Goal: Task Accomplishment & Management: Complete application form

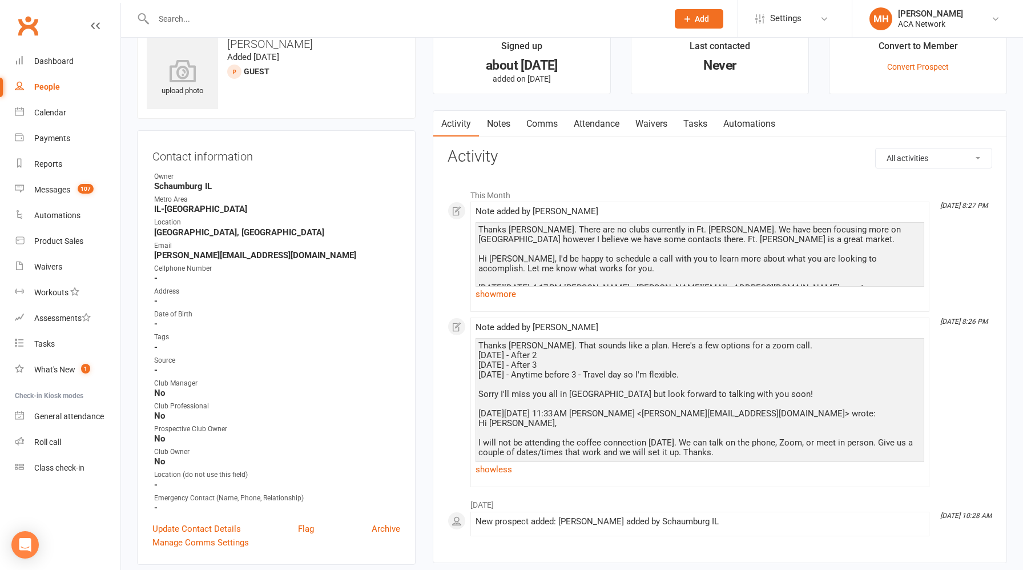
scroll to position [25, 0]
click at [512, 297] on link "show more" at bounding box center [700, 295] width 449 height 16
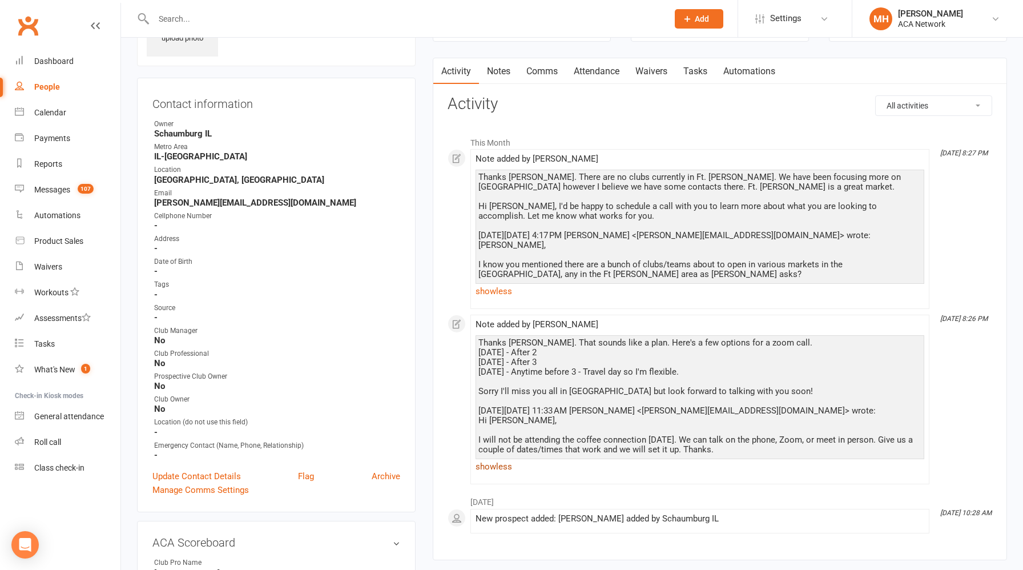
scroll to position [0, 0]
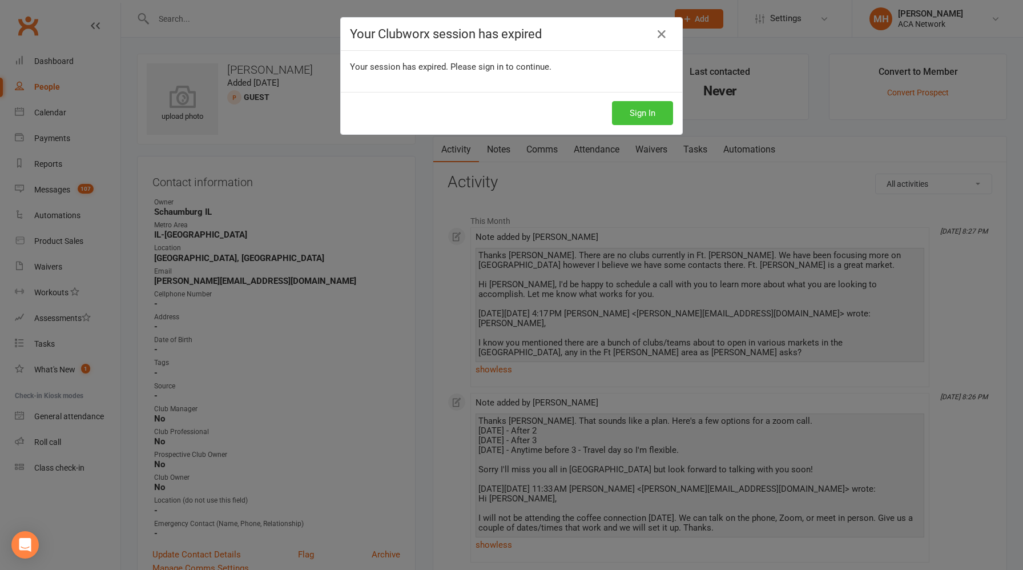
click at [632, 115] on button "Sign In" at bounding box center [642, 113] width 61 height 24
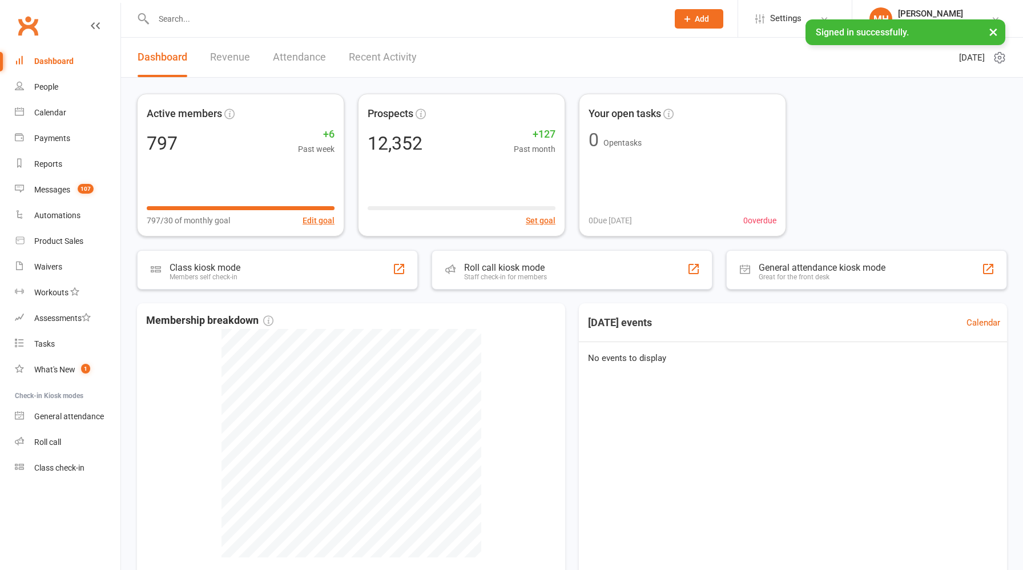
click at [692, 16] on button "Add" at bounding box center [699, 18] width 49 height 19
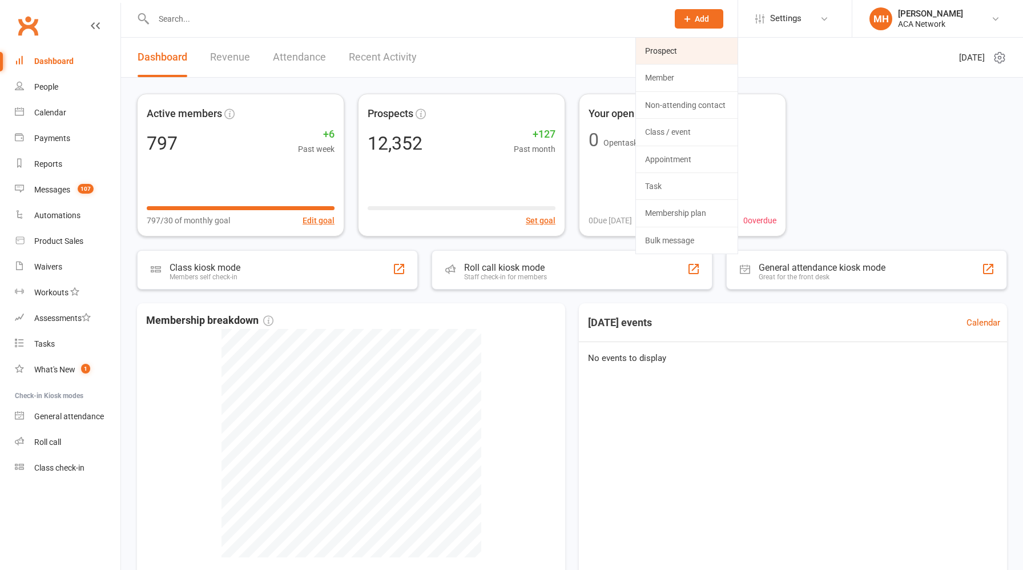
click at [678, 50] on link "Prospect" at bounding box center [687, 51] width 102 height 26
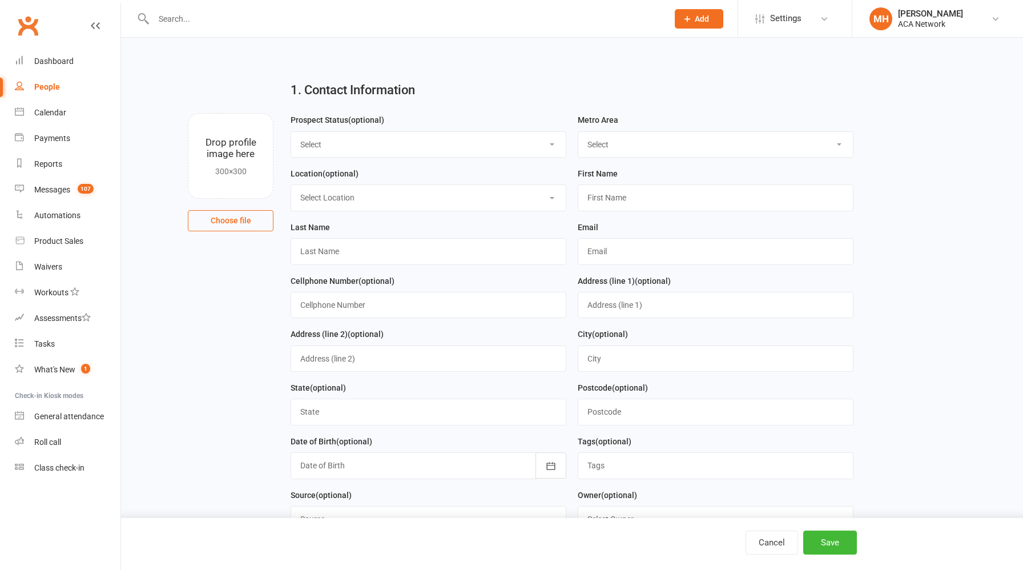
click at [621, 138] on select "Select ACA AL-Birmingham AL-Mobile AR-Ft. Smith AR-Little Rock AR-NW Arkansas A…" at bounding box center [715, 144] width 275 height 25
select select "MO-Kansas City"
click at [578, 132] on select "Select ACA AL-Birmingham AL-Mobile AR-Ft. Smith AR-Little Rock AR-NW Arkansas A…" at bounding box center [715, 144] width 275 height 25
click at [623, 200] on input "text" at bounding box center [716, 197] width 276 height 26
type input "Derek"
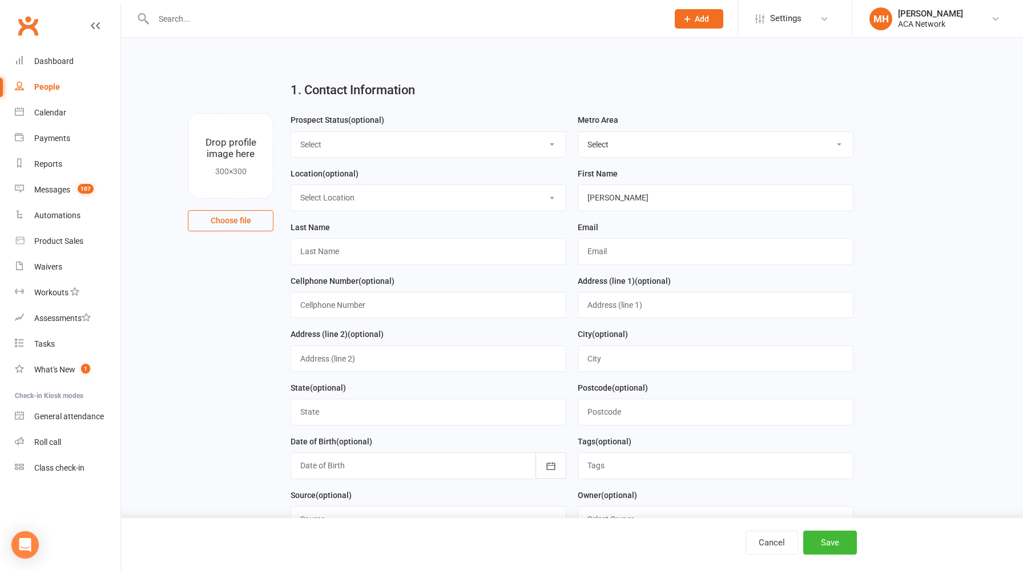
click at [661, 140] on select "Select ACA AL-Birmingham AL-Mobile AR-Ft. Smith AR-Little Rock AR-NW Arkansas A…" at bounding box center [715, 144] width 275 height 25
select select "AR-NW Arkansas"
click at [578, 132] on select "Select ACA AL-Birmingham AL-Mobile AR-Ft. Smith AR-Little Rock AR-NW Arkansas A…" at bounding box center [715, 144] width 275 height 25
click at [406, 203] on select "Select Location ACA Global Business Club ACA Rookie Club Arlington, TX Belton, …" at bounding box center [428, 197] width 275 height 25
click at [291, 186] on select "Select Location ACA Global Business Club ACA Rookie Club Arlington, TX Belton, …" at bounding box center [428, 197] width 275 height 25
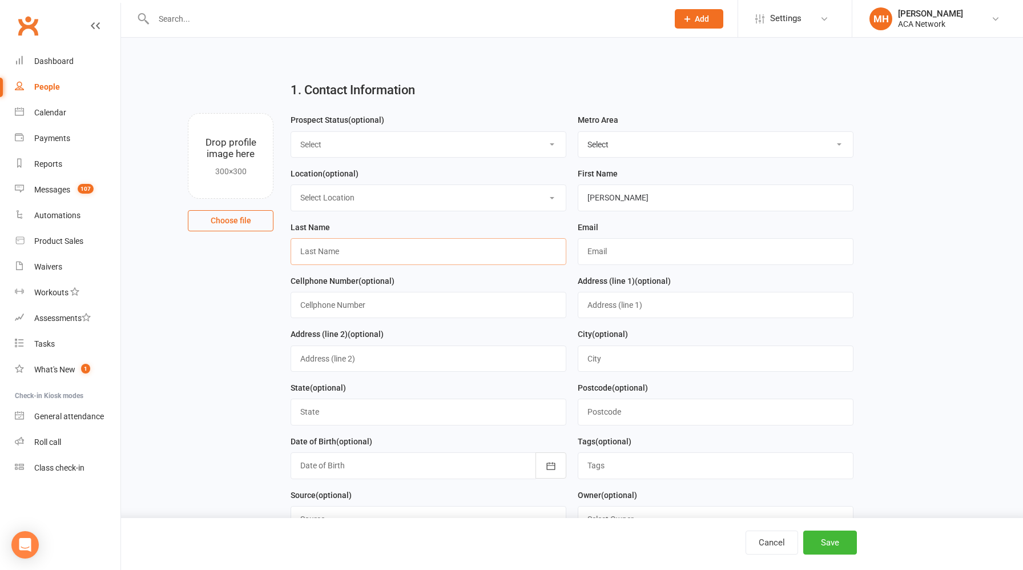
click at [373, 252] on input "text" at bounding box center [429, 251] width 276 height 26
type input "Betz"
click at [607, 250] on input "text" at bounding box center [716, 251] width 276 height 26
paste input "derekbetz@ivnutrition.com"
type input "derekbetz@ivnutrition.com"
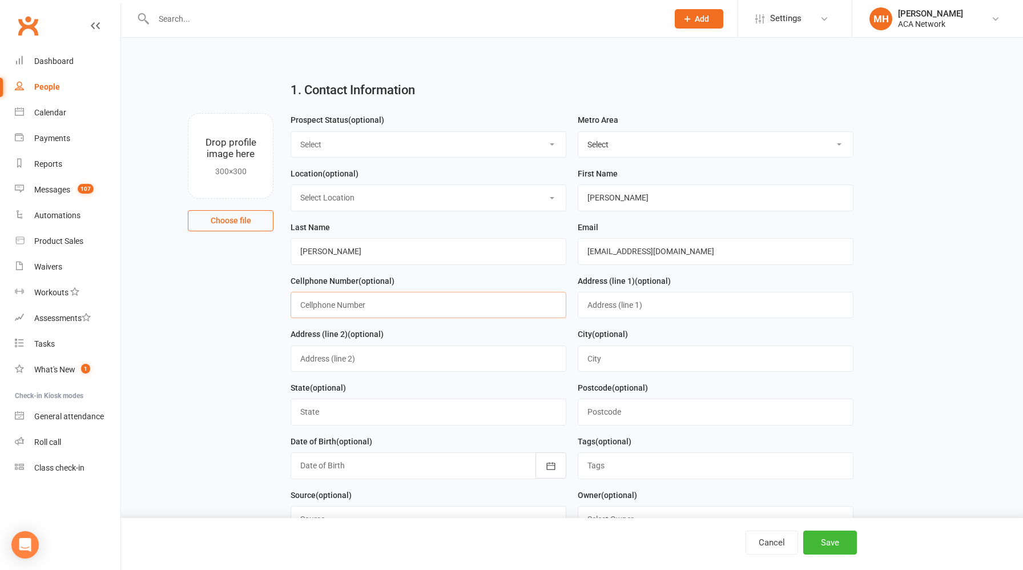
click at [405, 308] on input "text" at bounding box center [429, 305] width 276 height 26
type input "314.967.1400"
click at [831, 542] on button "Save" at bounding box center [830, 542] width 54 height 24
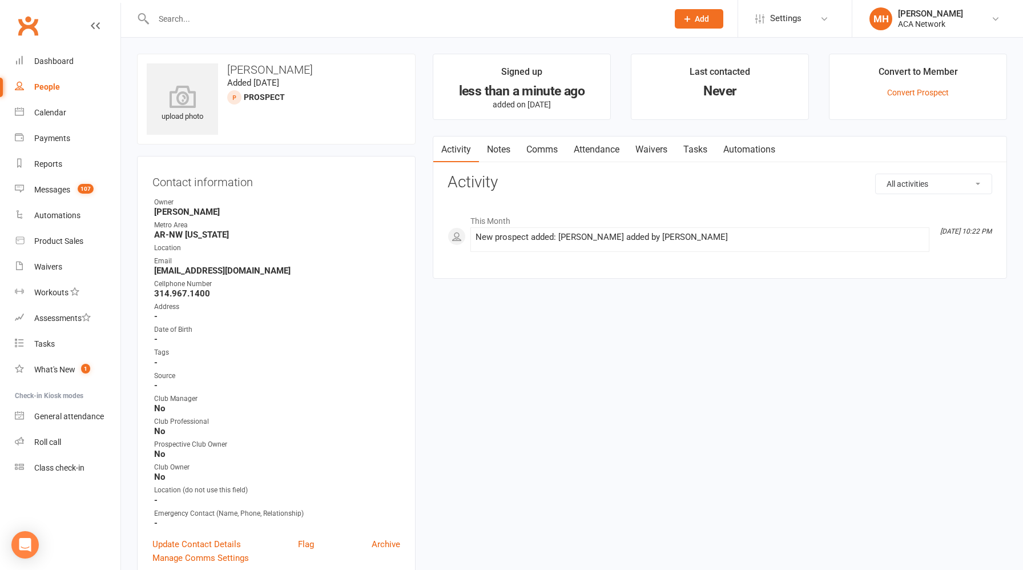
click at [504, 152] on link "Notes" at bounding box center [498, 149] width 39 height 26
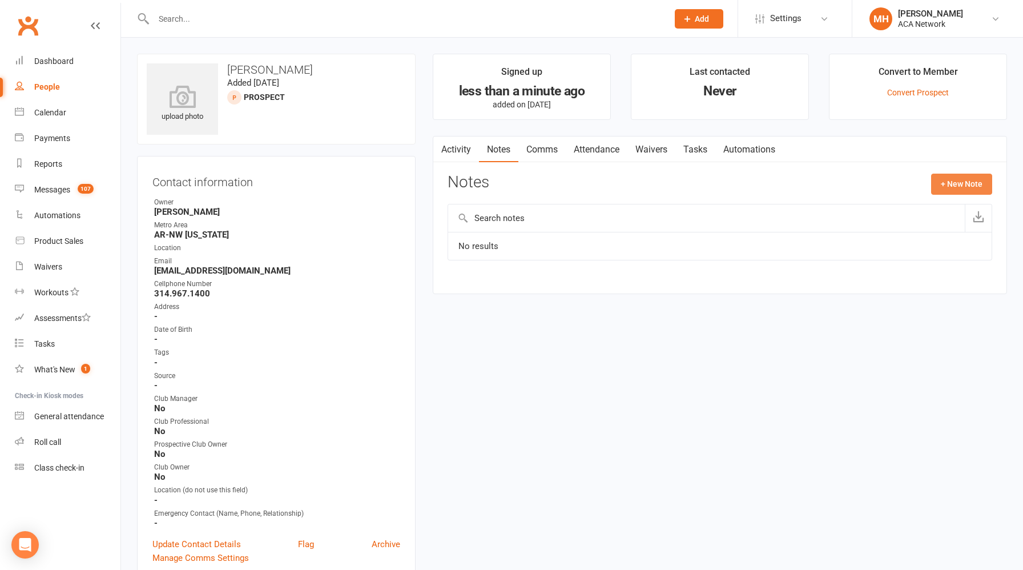
click at [945, 189] on button "+ New Note" at bounding box center [961, 184] width 61 height 21
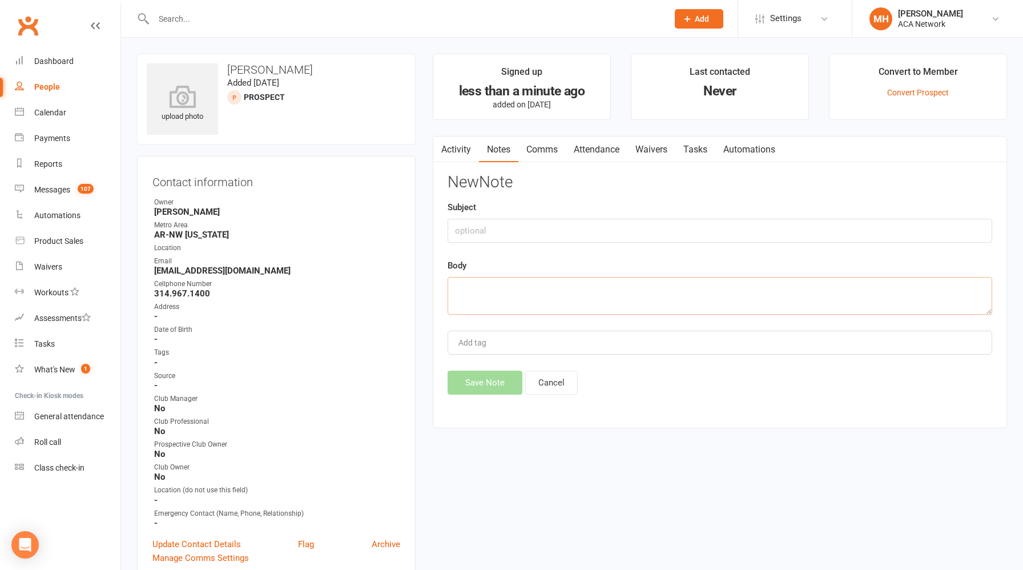
click at [578, 292] on textarea at bounding box center [720, 296] width 545 height 38
paste textarea "It was great to meet you and Kelly yesterday at the club celebration! Congrats …"
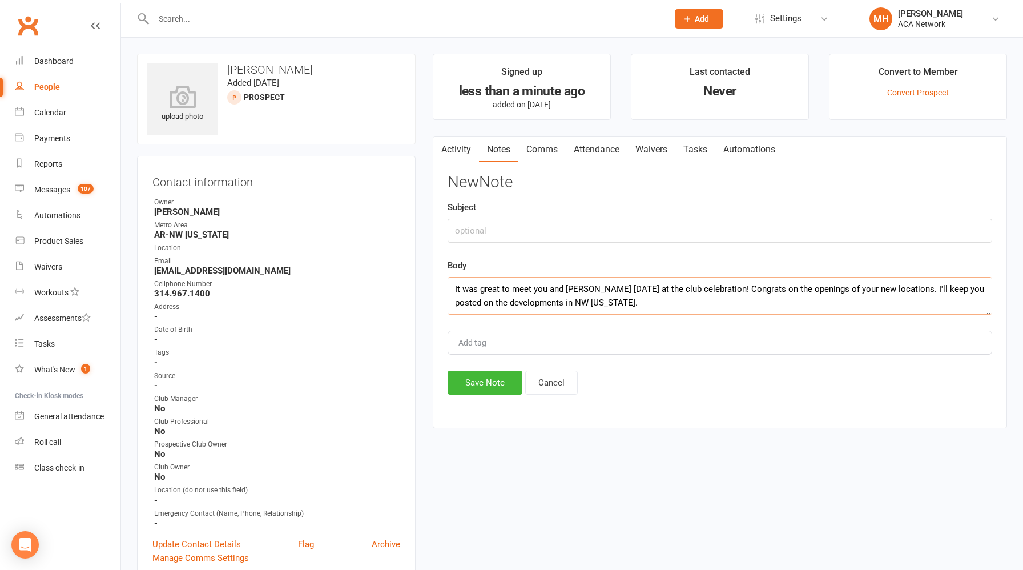
scroll to position [62, 0]
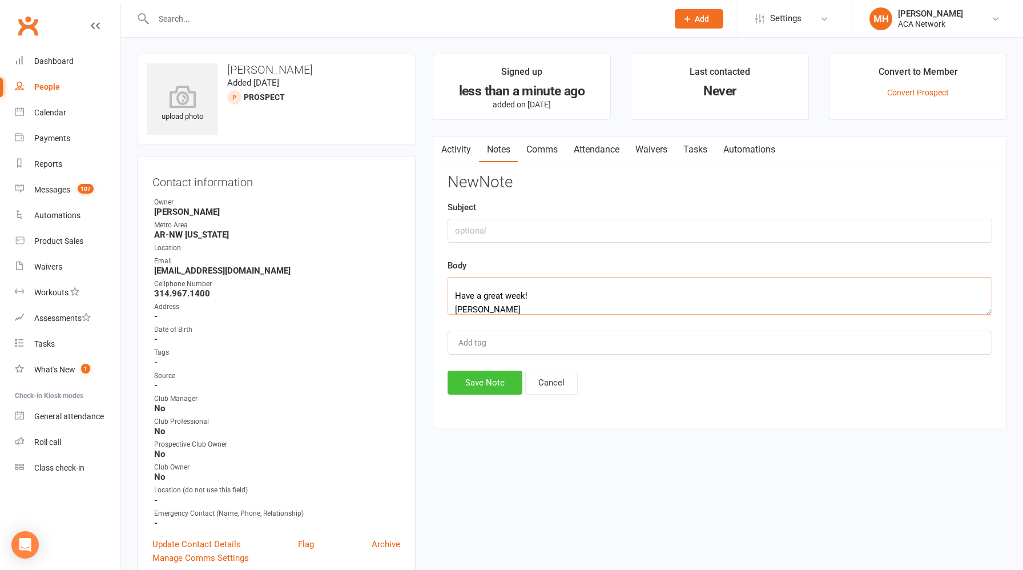
type textarea "It was great to meet you and Kelly yesterday at the club celebration! Congrats …"
click at [489, 381] on button "Save Note" at bounding box center [485, 383] width 75 height 24
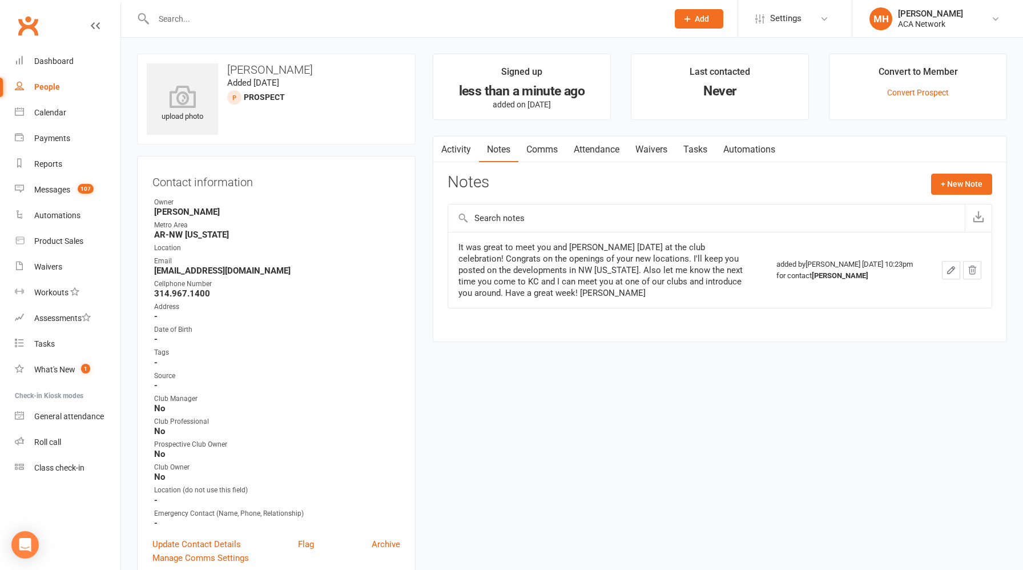
click at [272, 24] on input "text" at bounding box center [405, 19] width 510 height 16
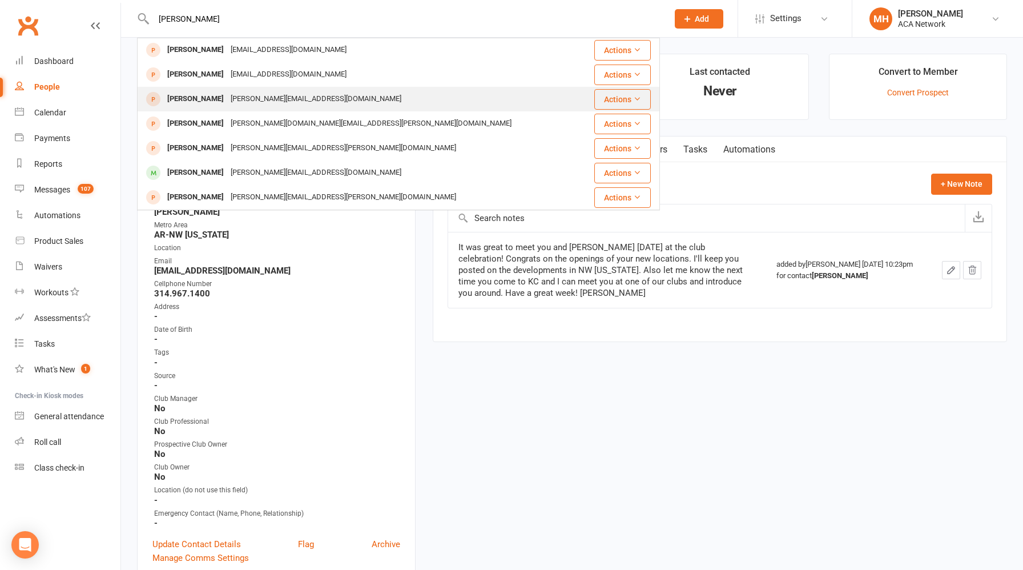
scroll to position [0, 0]
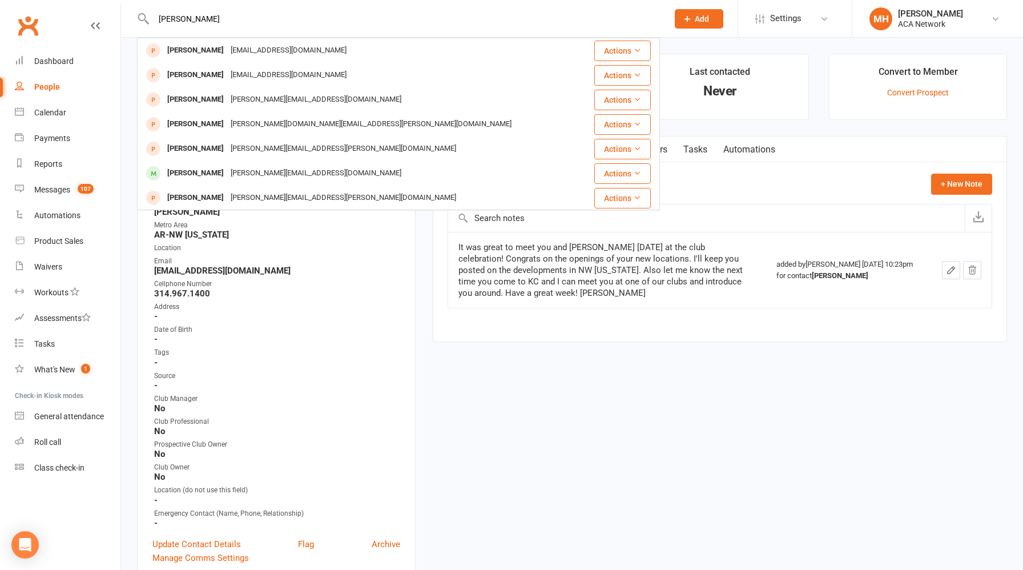
type input "derek shackelfort"
click at [699, 26] on button "Add" at bounding box center [699, 18] width 49 height 19
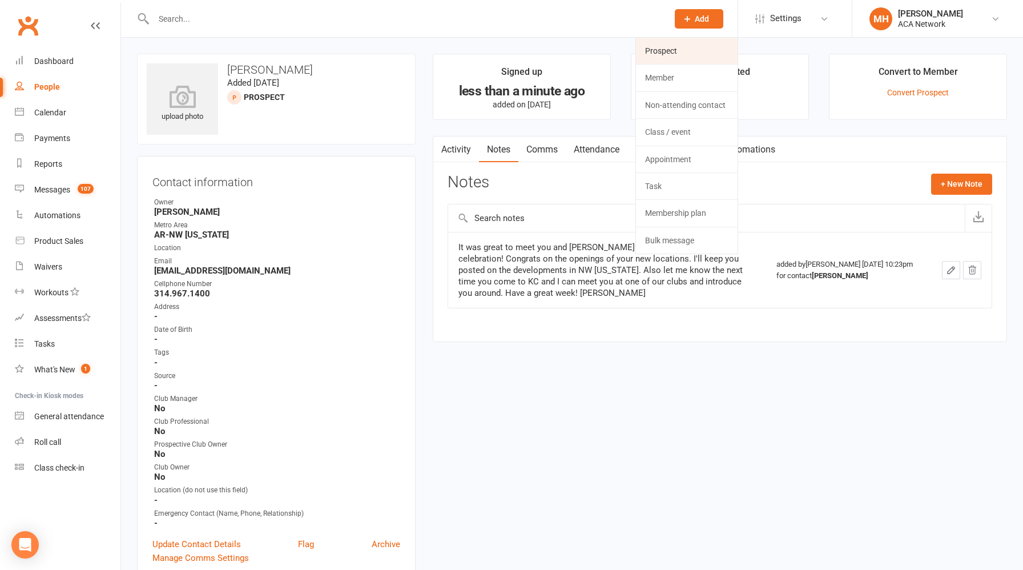
click at [676, 53] on link "Prospect" at bounding box center [687, 51] width 102 height 26
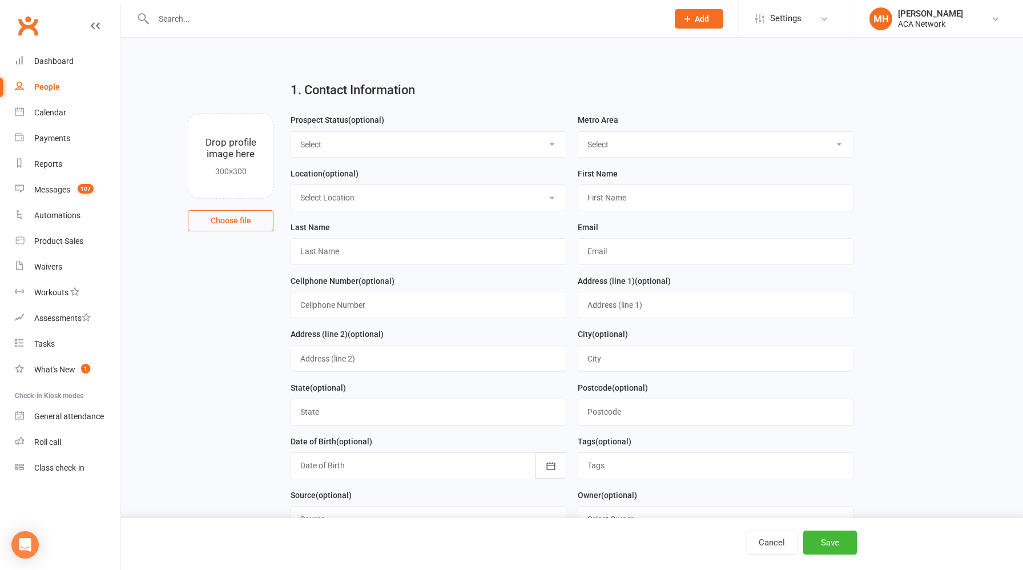
click at [637, 143] on select "Select ACA AL-Birmingham AL-Mobile AR-Ft. Smith AR-Little Rock AR-NW Arkansas A…" at bounding box center [715, 144] width 275 height 25
select select "MO-Kansas City"
click at [578, 132] on select "Select ACA AL-Birmingham AL-Mobile AR-Ft. Smith AR-Little Rock AR-NW Arkansas A…" at bounding box center [715, 144] width 275 height 25
click at [626, 194] on input "text" at bounding box center [716, 197] width 276 height 26
type input "Derick"
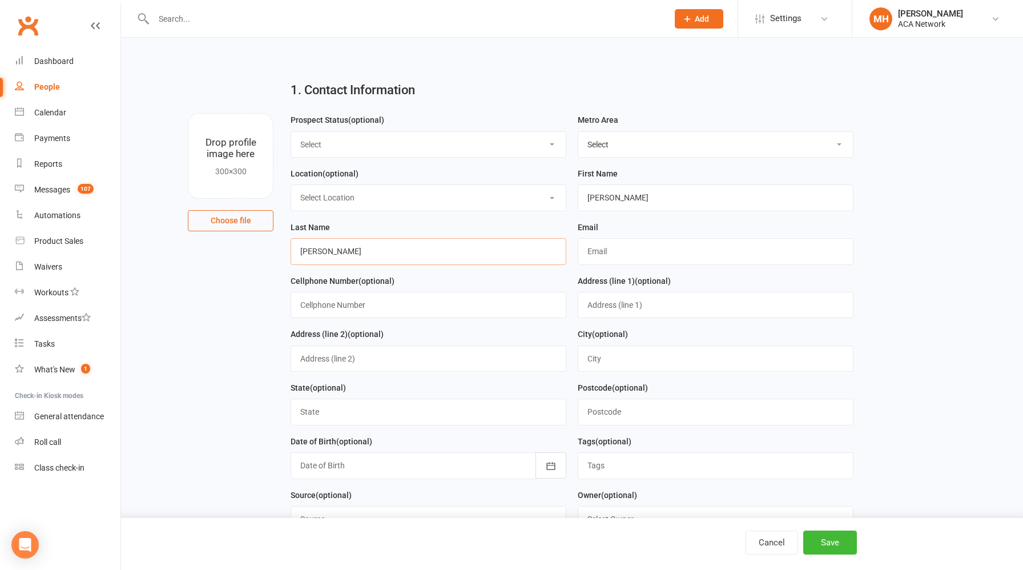
type input "Shackelford"
click at [622, 253] on input "text" at bounding box center [716, 251] width 276 height 26
click at [681, 253] on input "dericks@shackbuilt.com" at bounding box center [716, 251] width 276 height 26
type input "dericks@shackbuilt.com"
click at [665, 285] on spang "(optional)" at bounding box center [653, 280] width 36 height 9
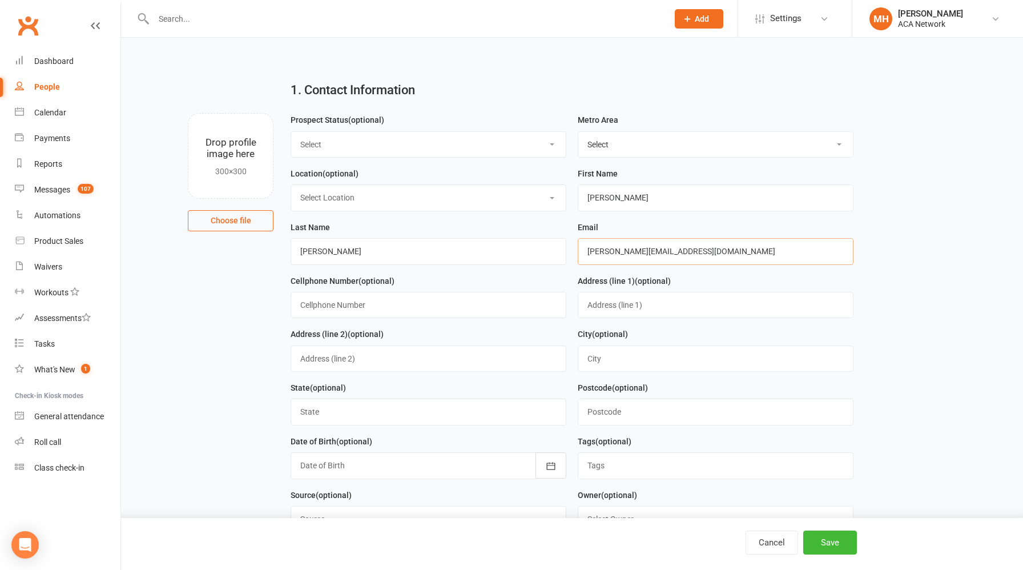
click at [676, 253] on input "dericks@shackbuilt.com" at bounding box center [716, 251] width 276 height 26
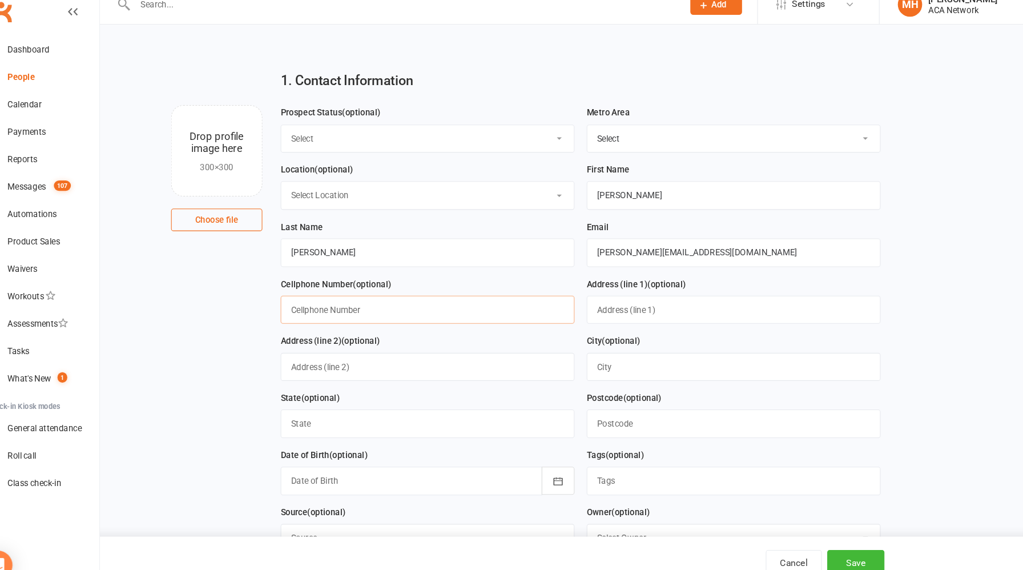
click at [420, 309] on input "text" at bounding box center [429, 305] width 276 height 26
type input "913.603.9903"
click at [393, 203] on select "Select Location ACA Global Business Club ACA Rookie Club Arlington, TX Belton, …" at bounding box center [428, 197] width 275 height 25
select select "18"
click at [291, 186] on select "Select Location ACA Global Business Club ACA Rookie Club Arlington, TX Belton, …" at bounding box center [428, 197] width 275 height 25
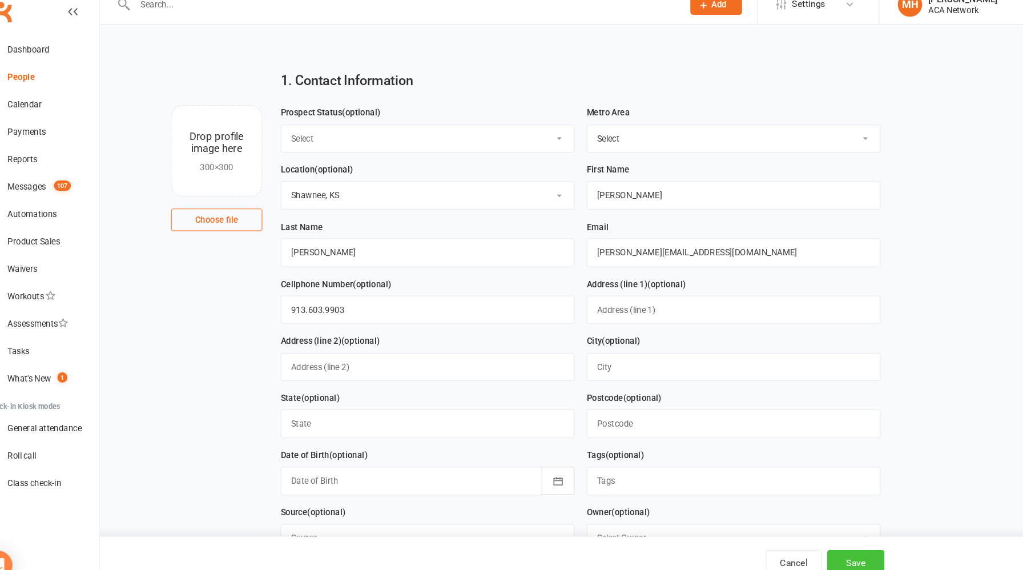
click at [824, 540] on button "Save" at bounding box center [830, 542] width 54 height 24
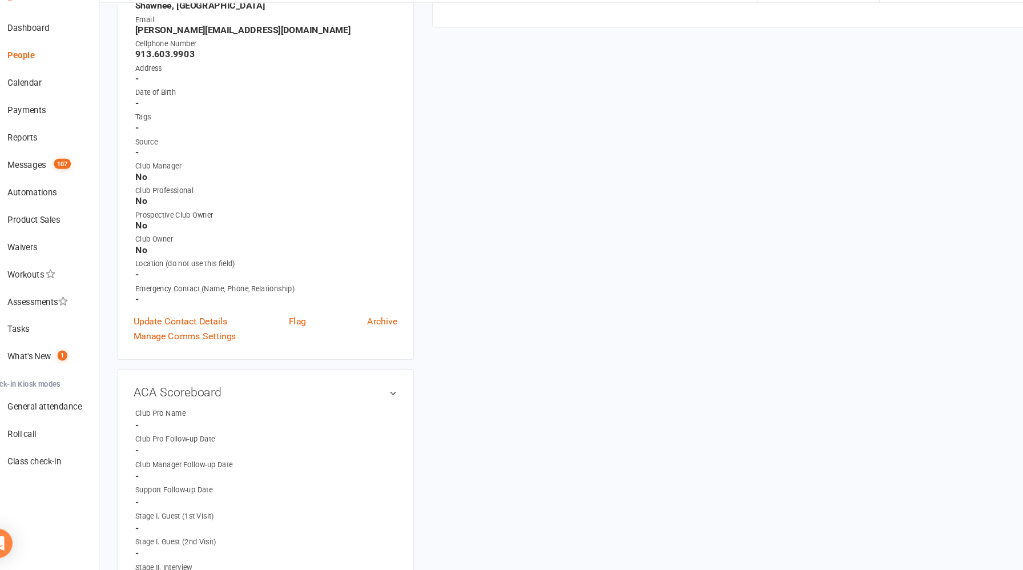
scroll to position [229, 0]
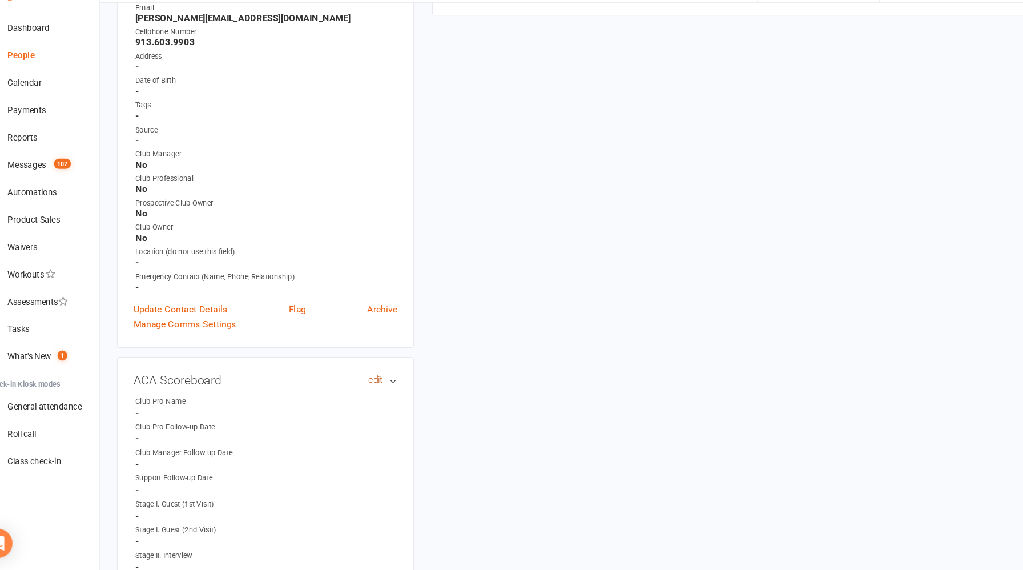
click at [377, 389] on link "edit" at bounding box center [380, 391] width 14 height 10
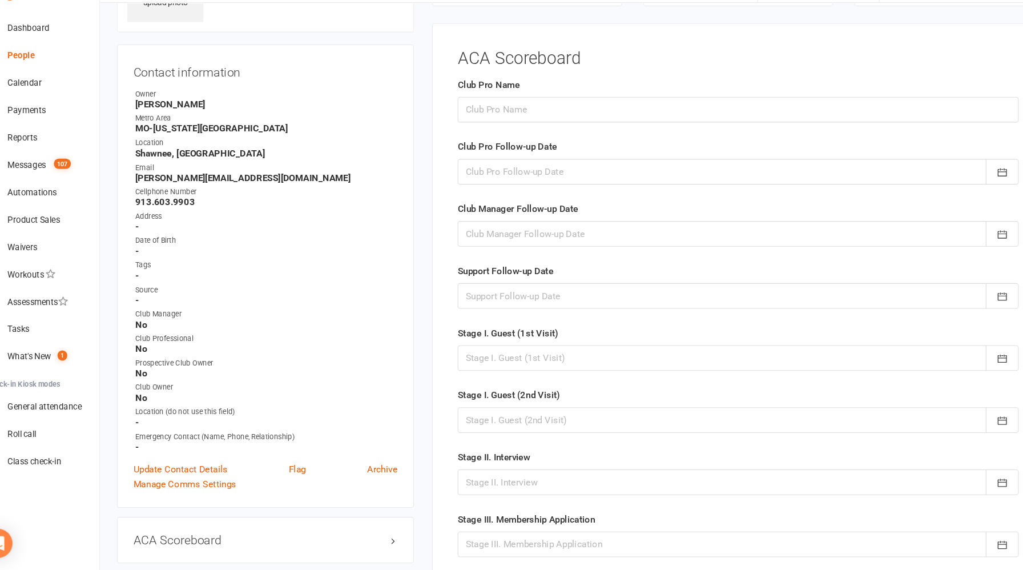
scroll to position [78, 0]
click at [528, 140] on input "text" at bounding box center [720, 139] width 526 height 24
type input "Dan Madasz"
click at [530, 203] on div at bounding box center [720, 197] width 526 height 24
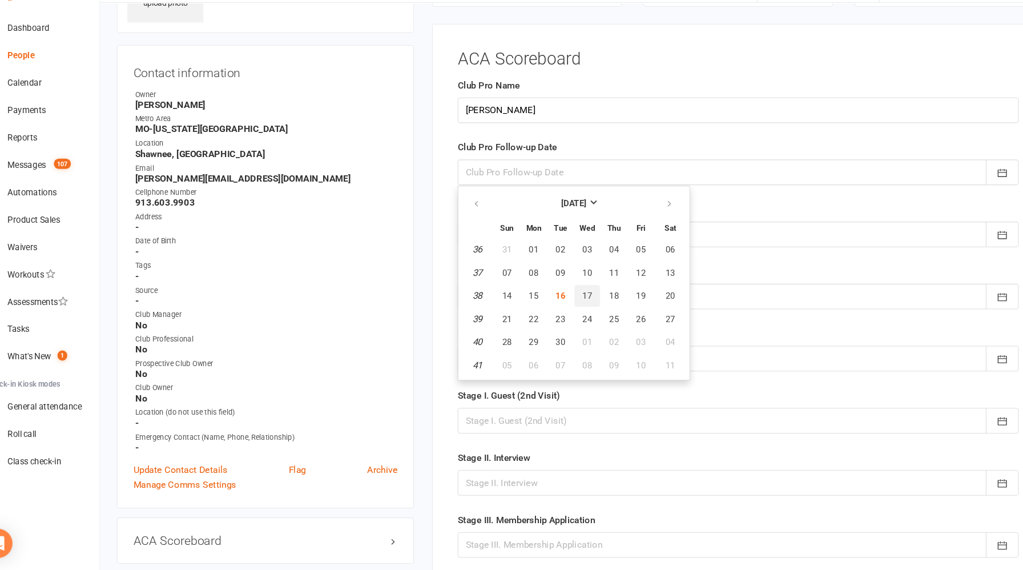
click at [577, 312] on span "17" at bounding box center [578, 312] width 9 height 9
type input "17 Sep 2025"
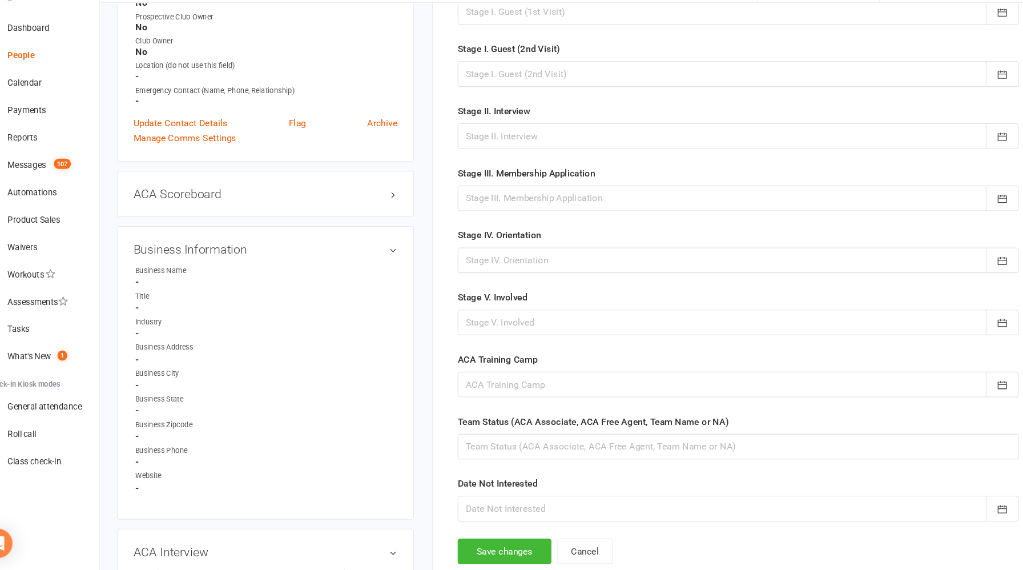
scroll to position [421, 0]
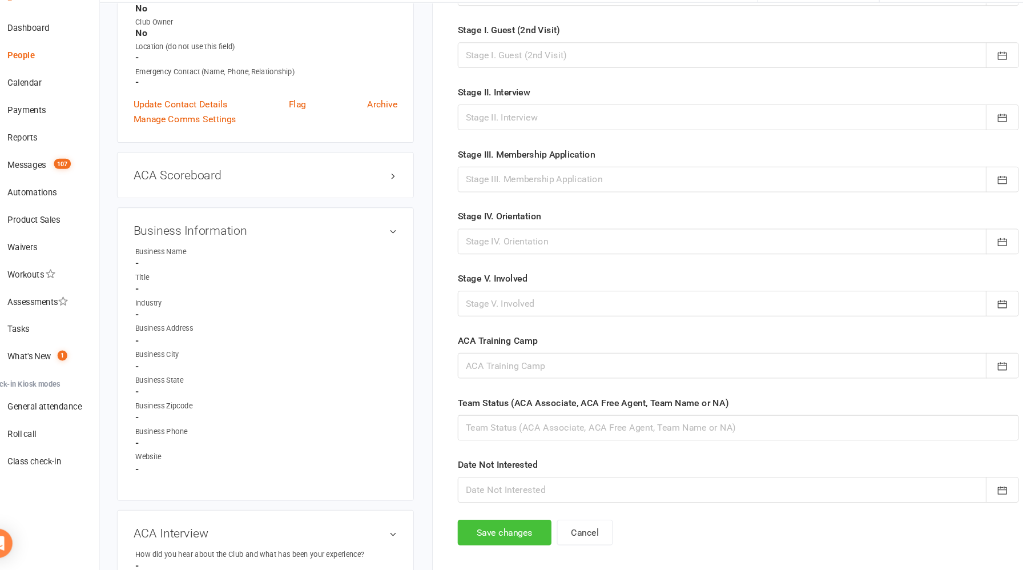
click at [494, 527] on button "Save changes" at bounding box center [501, 534] width 88 height 24
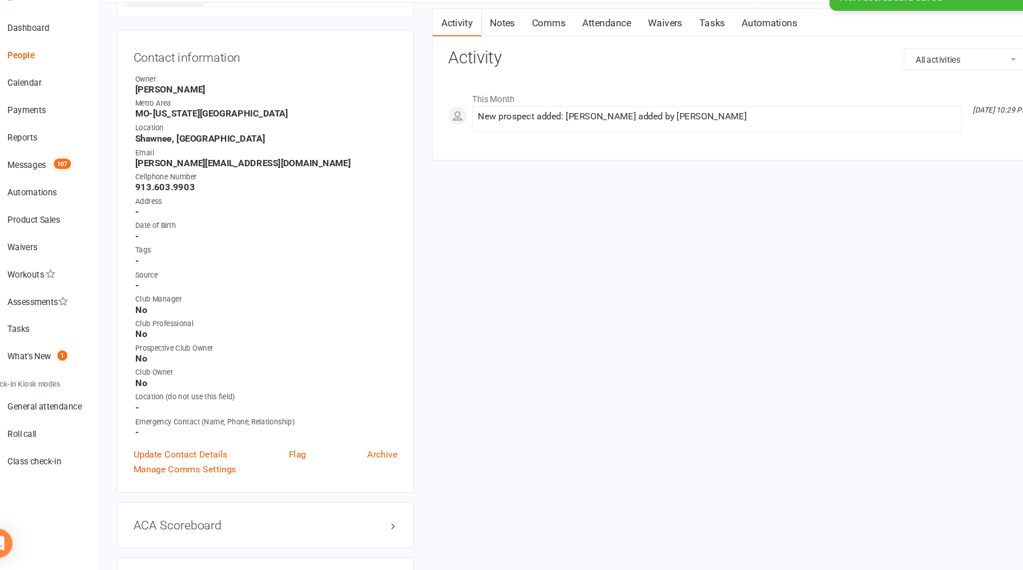
scroll to position [152, 0]
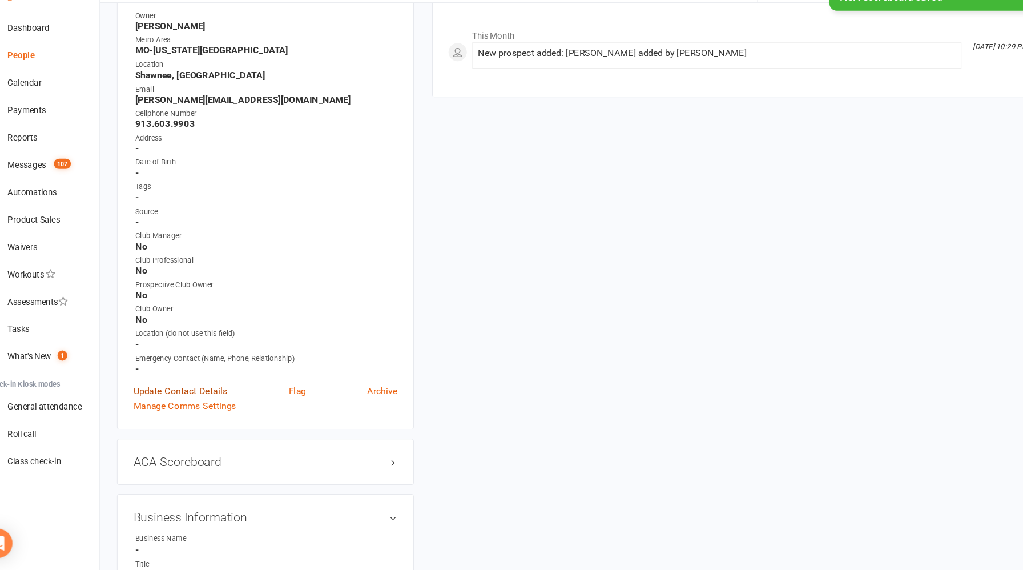
click at [216, 399] on link "Update Contact Details" at bounding box center [196, 402] width 88 height 14
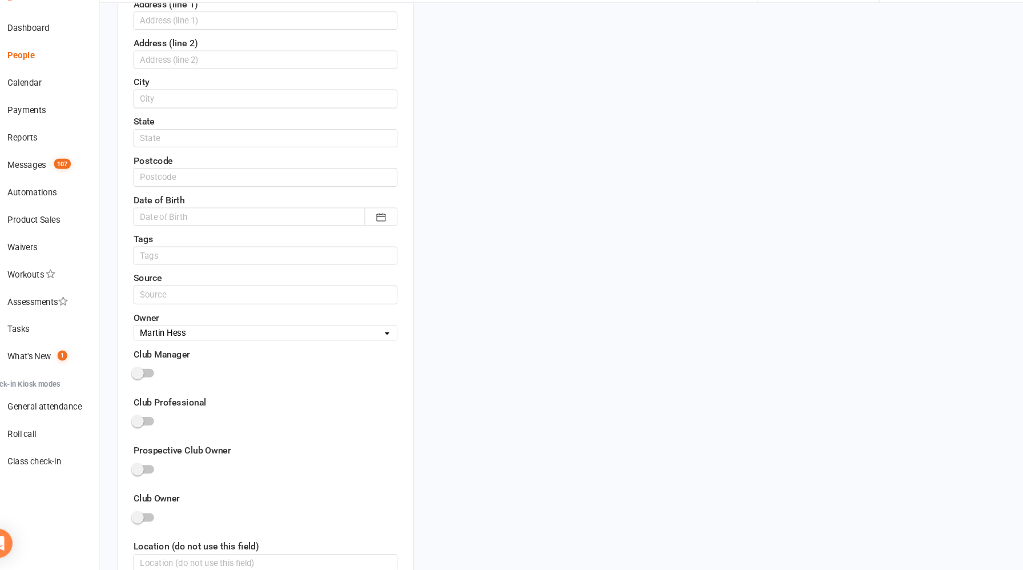
scroll to position [419, 0]
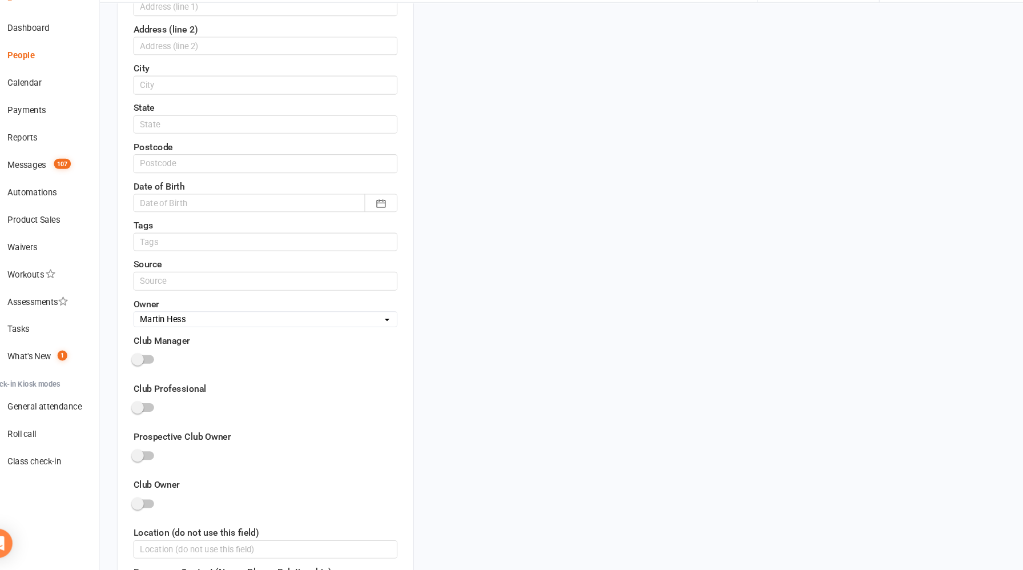
click at [215, 338] on select "Select Owner Bruce Rippee Martin Hess ACA Global ACA Marketing Karen Reyes Scha…" at bounding box center [276, 334] width 247 height 13
select select "19"
click at [153, 328] on select "Select Owner Bruce Rippee Martin Hess ACA Global ACA Marketing Karen Reyes Scha…" at bounding box center [276, 334] width 247 height 13
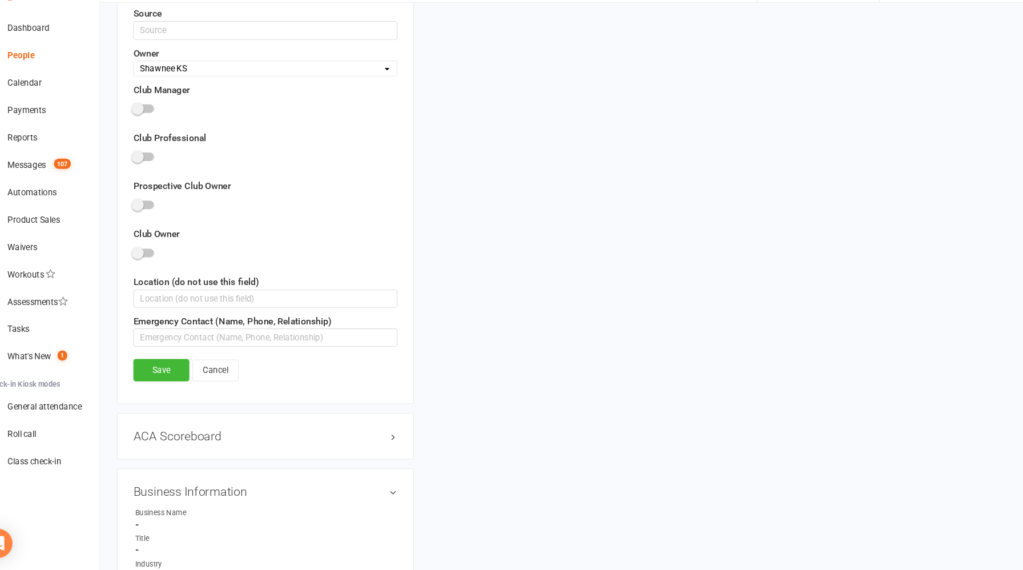
scroll to position [672, 0]
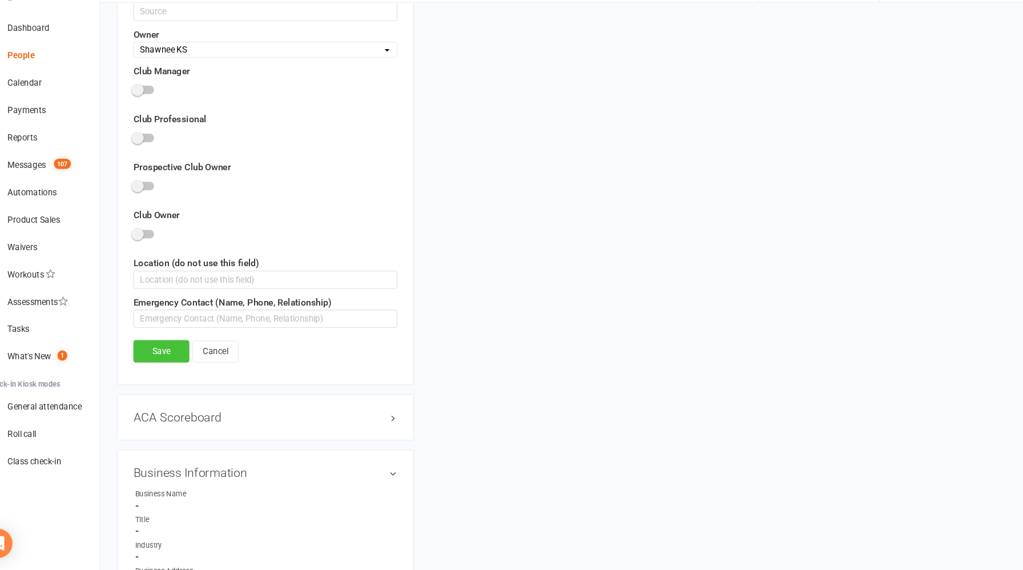
click at [180, 369] on link "Save" at bounding box center [178, 364] width 53 height 21
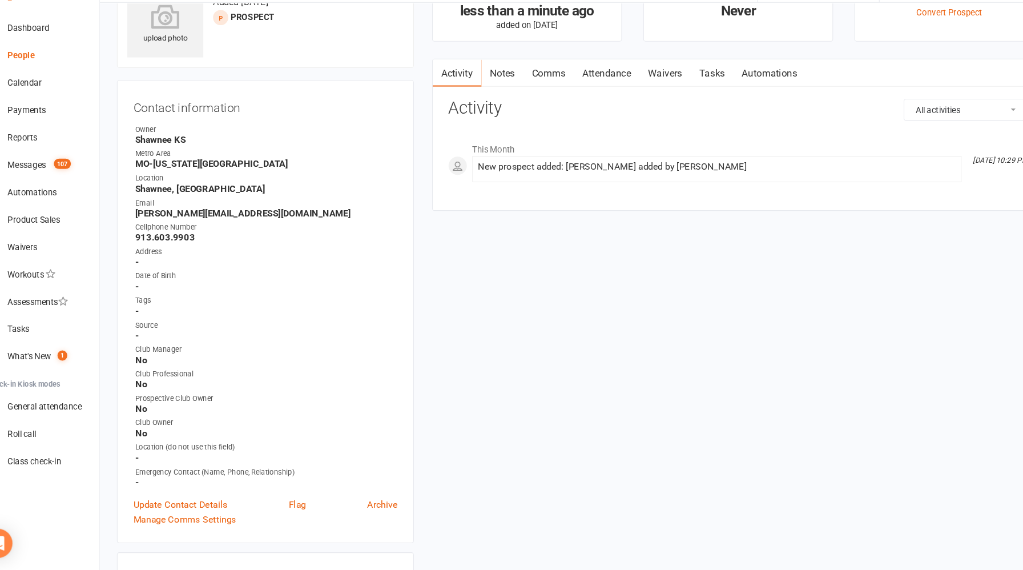
scroll to position [0, 0]
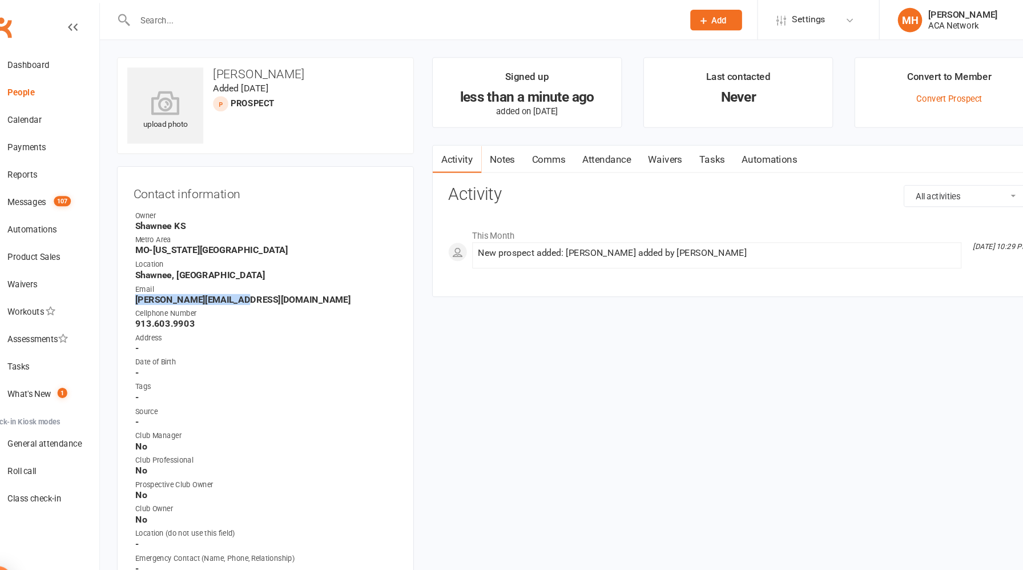
drag, startPoint x: 256, startPoint y: 278, endPoint x: 147, endPoint y: 284, distance: 109.2
click at [147, 284] on div "Contact information Owner Shawnee KS Metro Area MO-Kansas City Location Shawnee…" at bounding box center [276, 373] width 279 height 434
copy strong "dericks@shackbuilt.com"
